Goal: Task Accomplishment & Management: Use online tool/utility

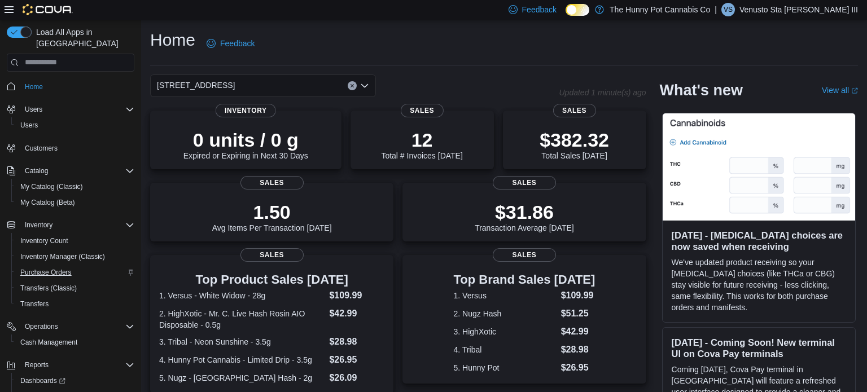
scroll to position [34, 0]
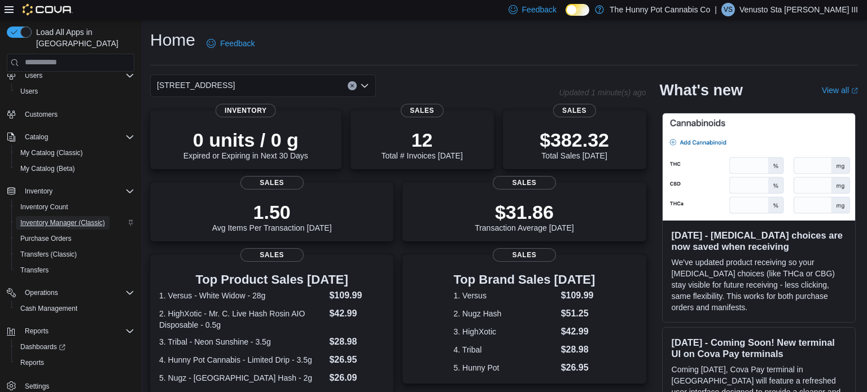
click at [53, 217] on span "Inventory Manager (Classic)" at bounding box center [62, 223] width 85 height 14
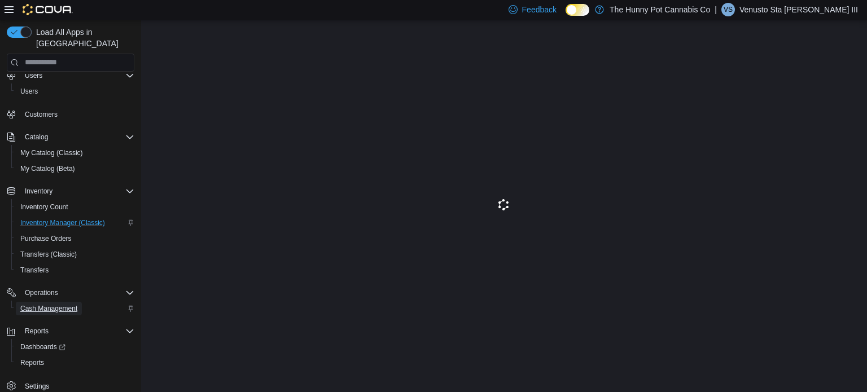
click at [60, 304] on span "Cash Management" at bounding box center [48, 308] width 57 height 9
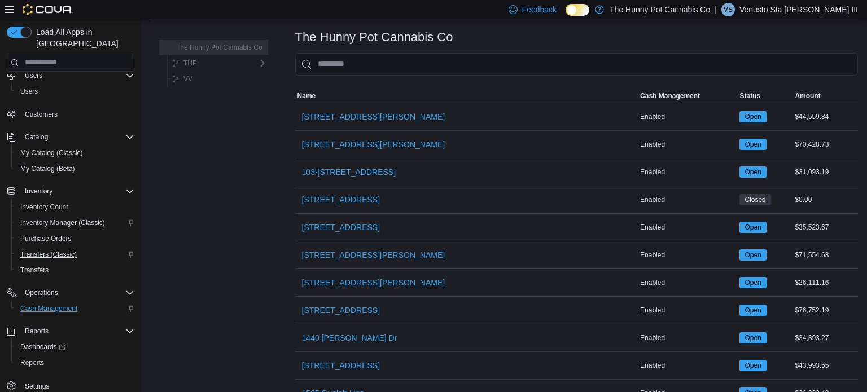
scroll to position [47, 0]
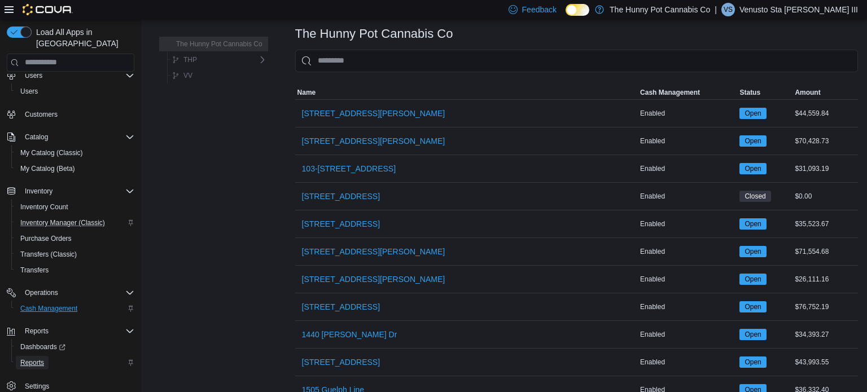
click at [41, 359] on span "Reports" at bounding box center [32, 363] width 24 height 9
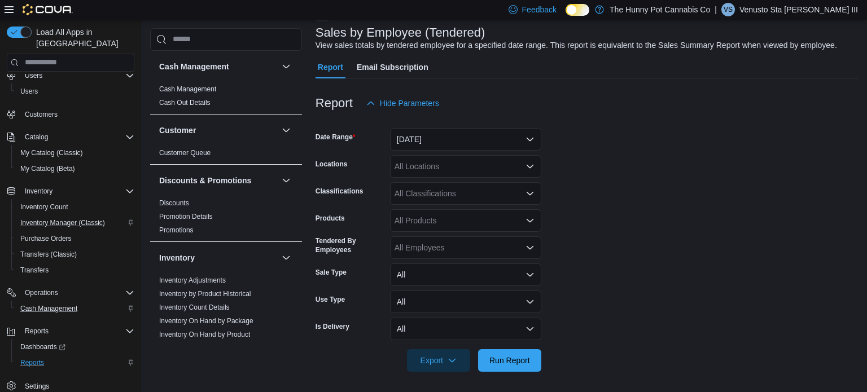
scroll to position [68, 0]
click at [192, 331] on link "Inventory On Hand by Product" at bounding box center [204, 335] width 91 height 8
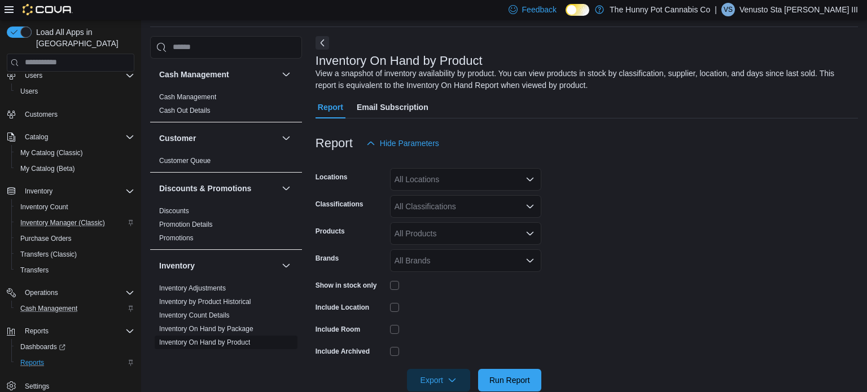
scroll to position [38, 0]
click at [455, 169] on div "All Locations" at bounding box center [465, 180] width 151 height 23
type input "****"
click at [461, 197] on span "[STREET_ADDRESS]" at bounding box center [454, 199] width 78 height 11
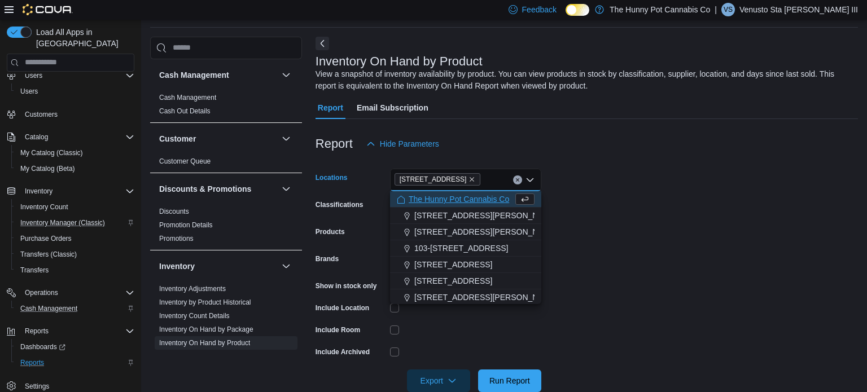
click at [642, 234] on form "Locations [STREET_ADDRESS] Selected. [STREET_ADDRESS] Backspace to delete [STRE…" at bounding box center [587, 273] width 543 height 237
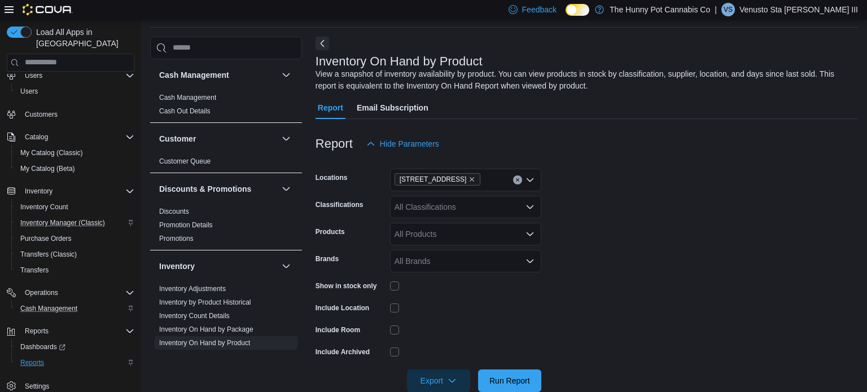
click at [389, 284] on div "Show in stock only" at bounding box center [429, 286] width 226 height 18
click at [512, 372] on span "Run Report" at bounding box center [510, 380] width 50 height 23
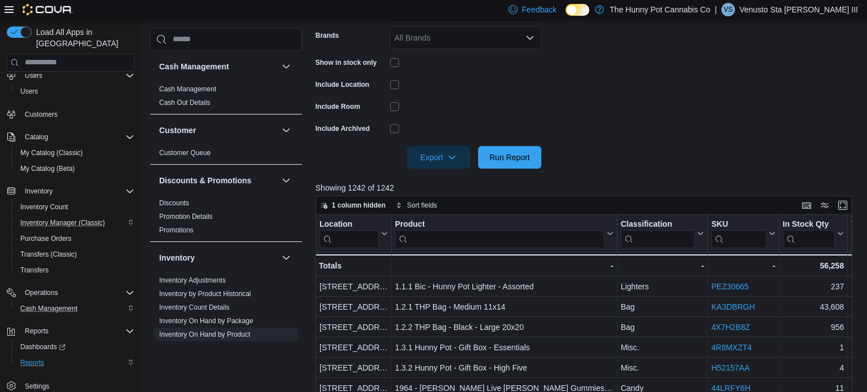
scroll to position [273, 0]
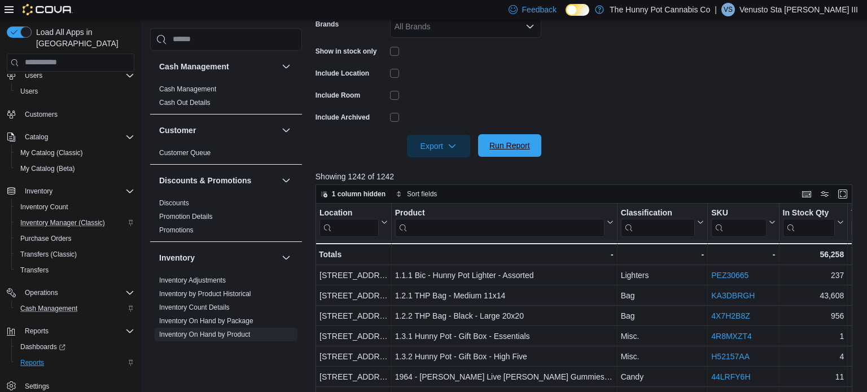
click at [521, 144] on span "Run Report" at bounding box center [510, 145] width 41 height 11
click at [433, 154] on span "Export" at bounding box center [439, 145] width 50 height 23
click at [435, 163] on button "Export to Excel" at bounding box center [440, 169] width 64 height 23
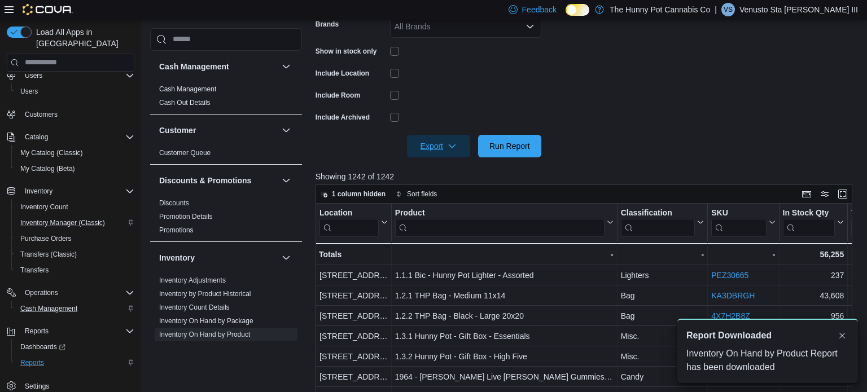
scroll to position [0, 0]
